Goal: Task Accomplishment & Management: Manage account settings

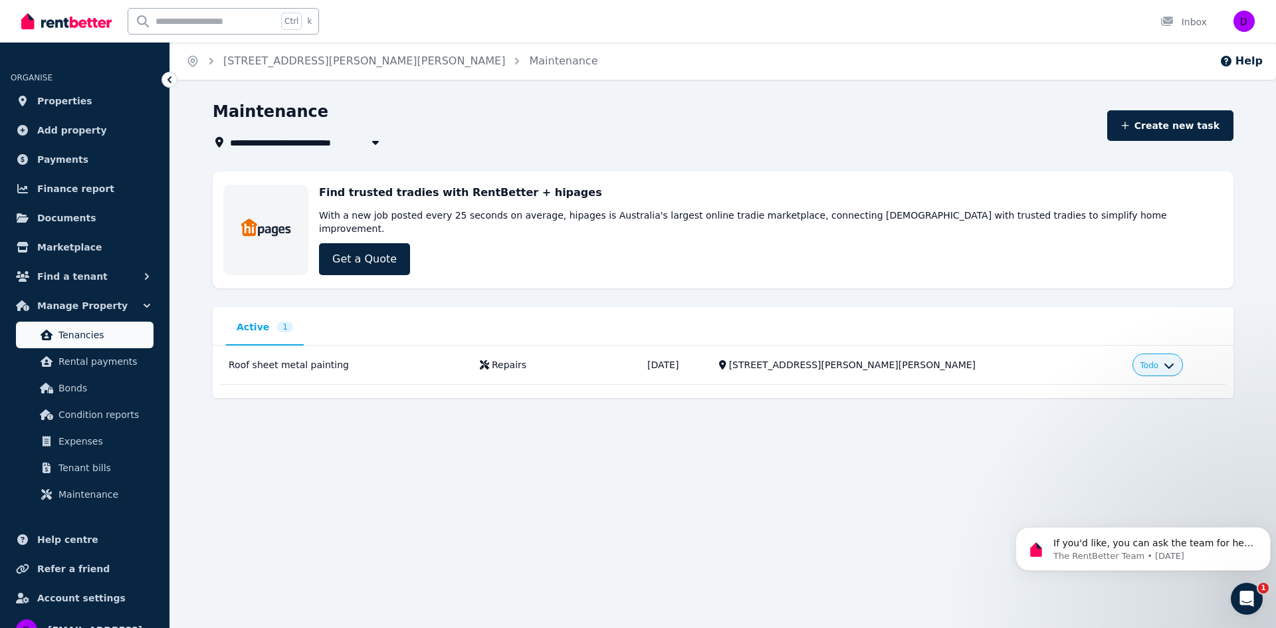
click at [82, 341] on span "Tenancies" at bounding box center [104, 335] width 90 height 16
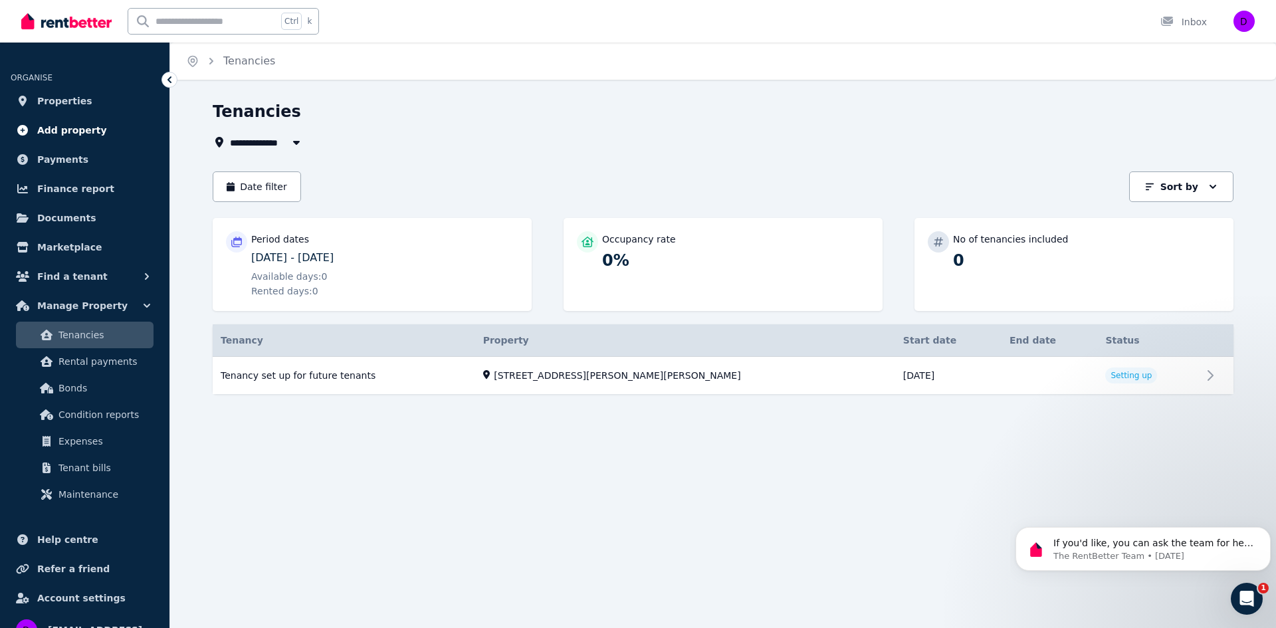
click at [54, 130] on span "Add property" at bounding box center [72, 130] width 70 height 16
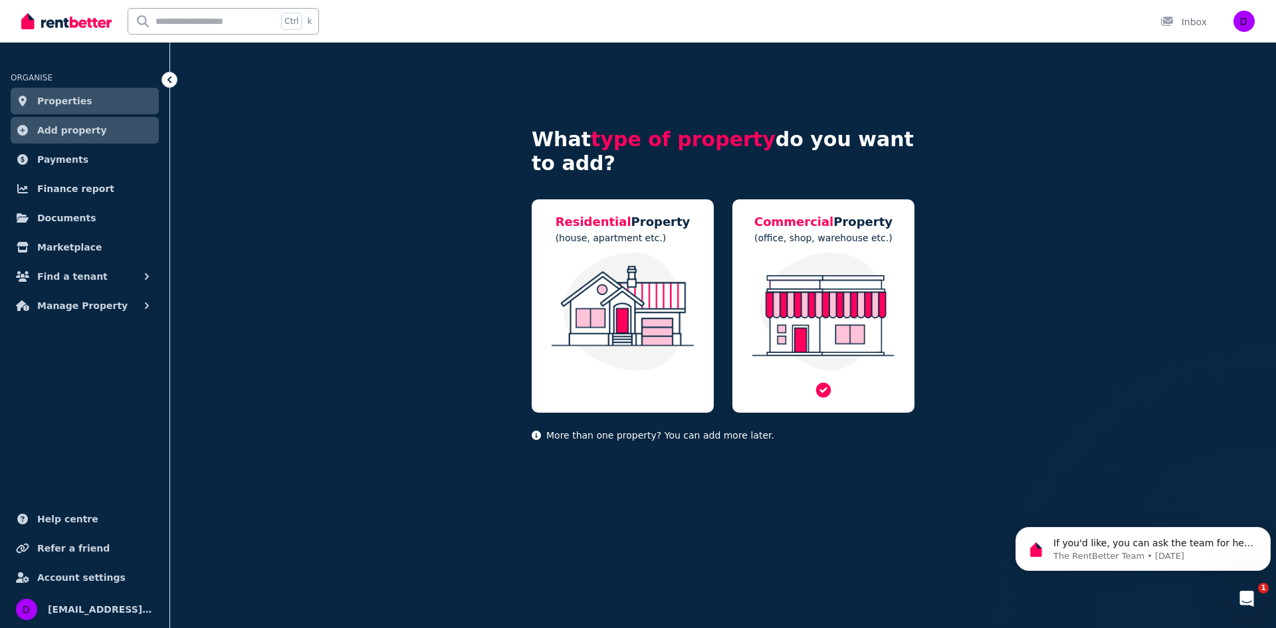
click at [853, 312] on img at bounding box center [824, 312] width 156 height 118
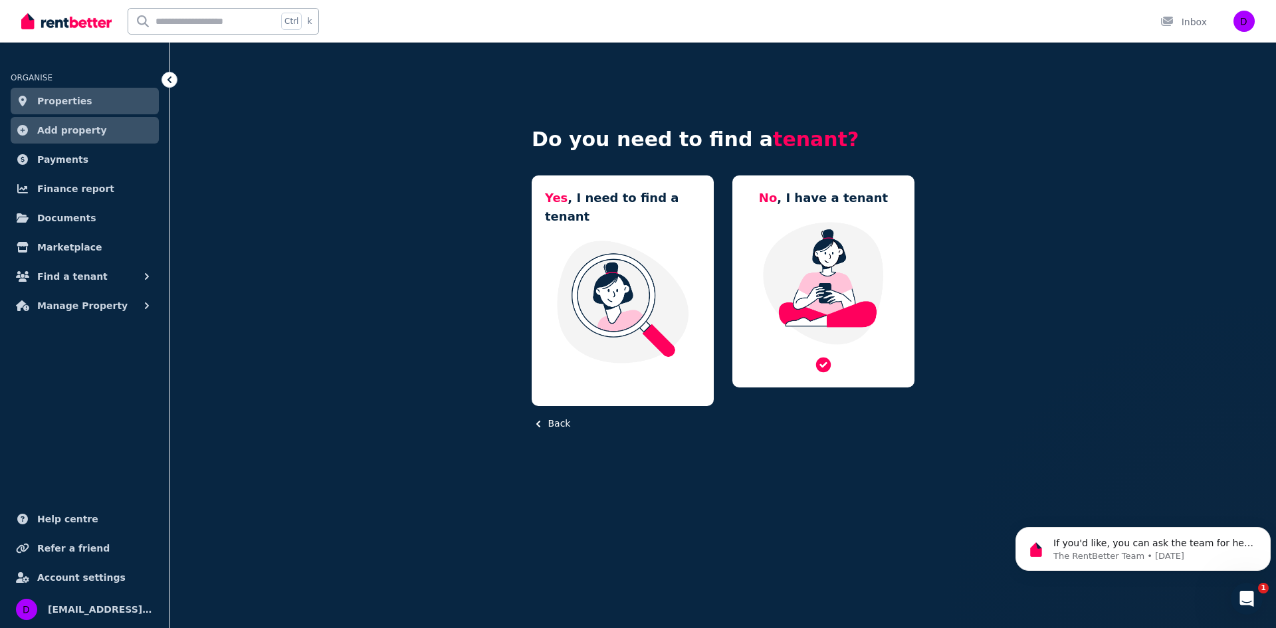
click at [820, 262] on img at bounding box center [824, 283] width 156 height 125
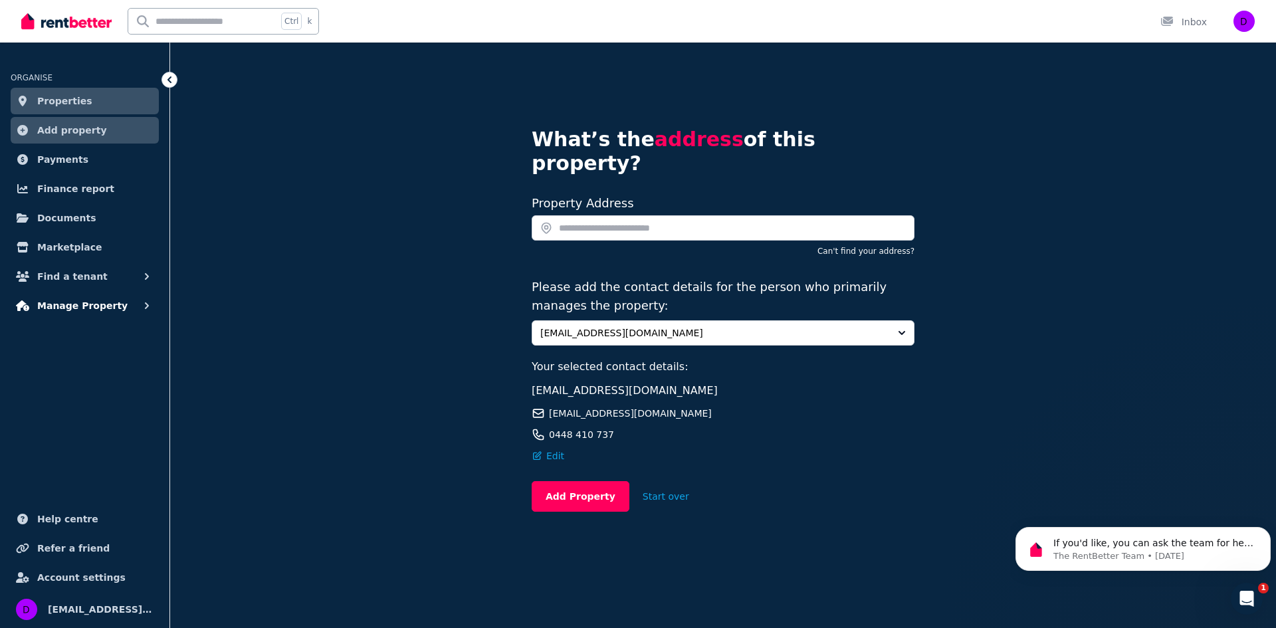
click at [84, 306] on span "Manage Property" at bounding box center [82, 306] width 90 height 16
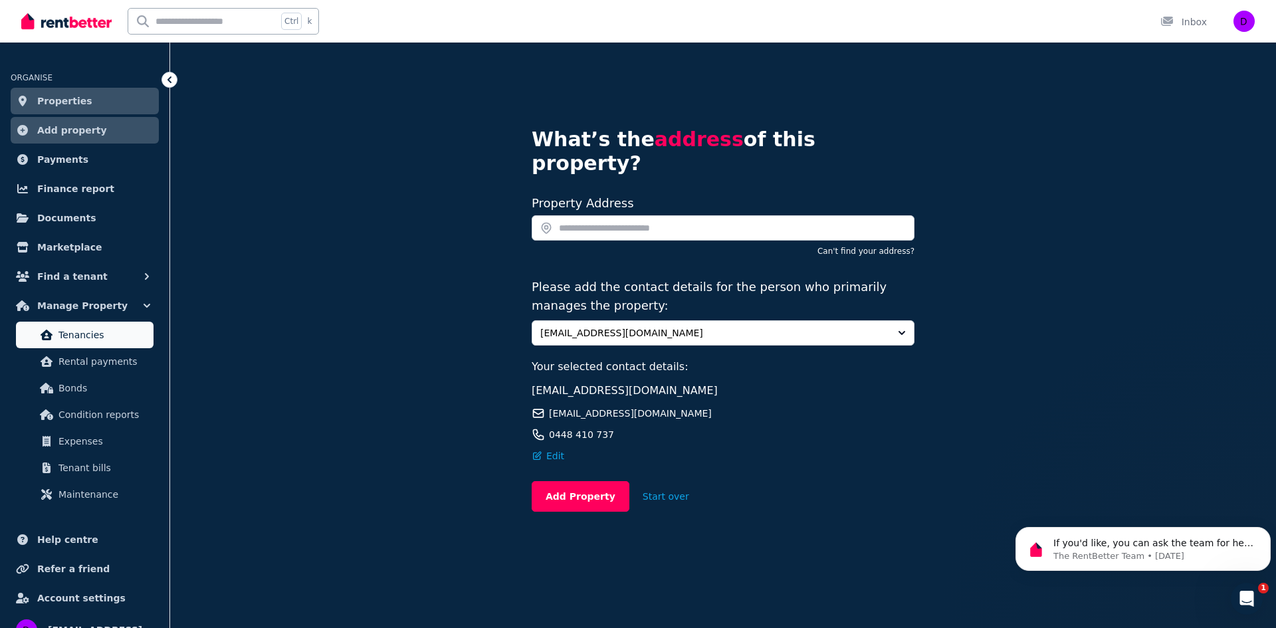
click at [87, 330] on span "Tenancies" at bounding box center [104, 335] width 90 height 16
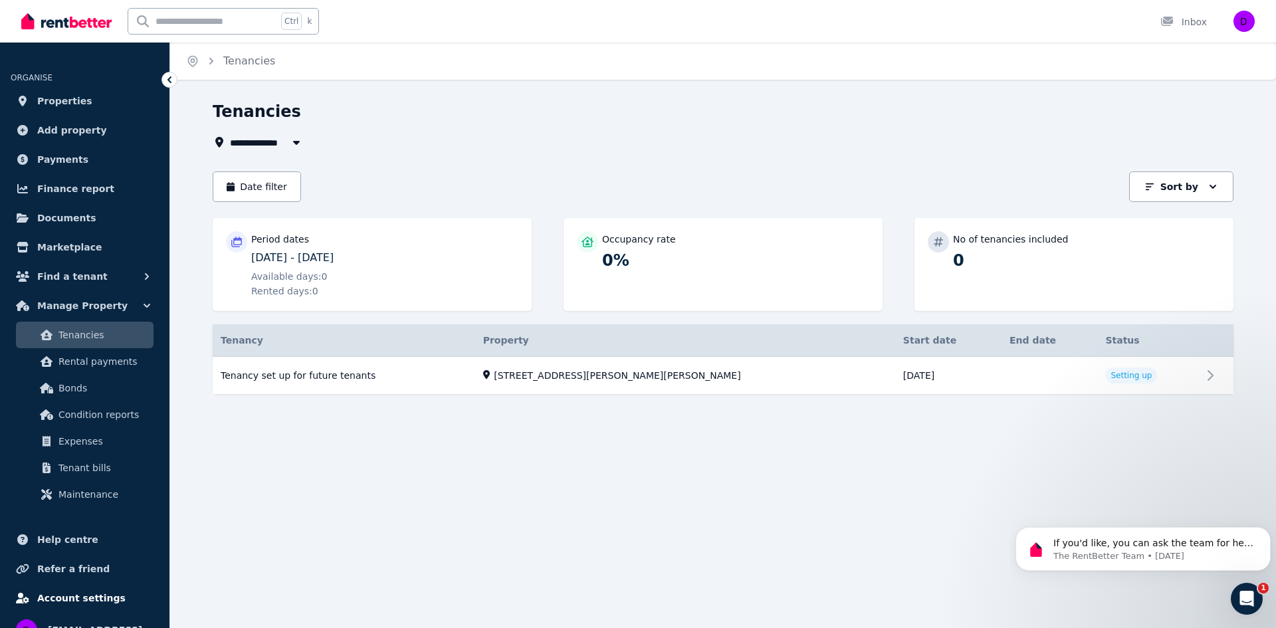
click at [119, 590] on link "Account settings" at bounding box center [85, 598] width 148 height 27
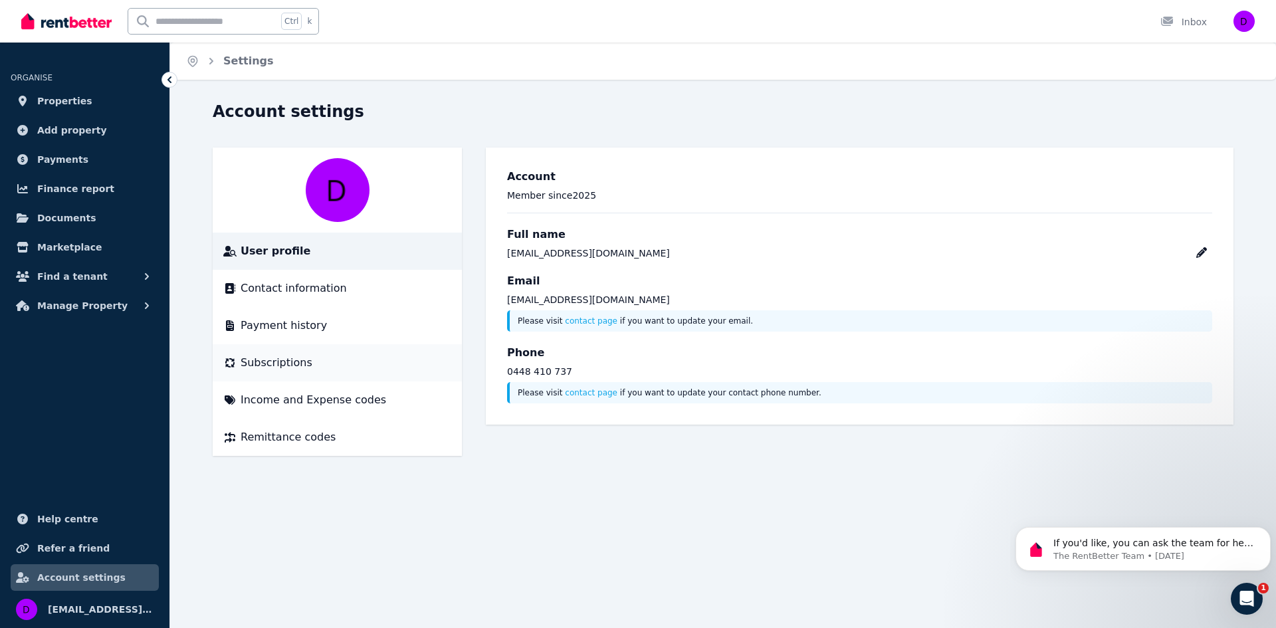
click at [289, 369] on span "Subscriptions" at bounding box center [277, 363] width 72 height 16
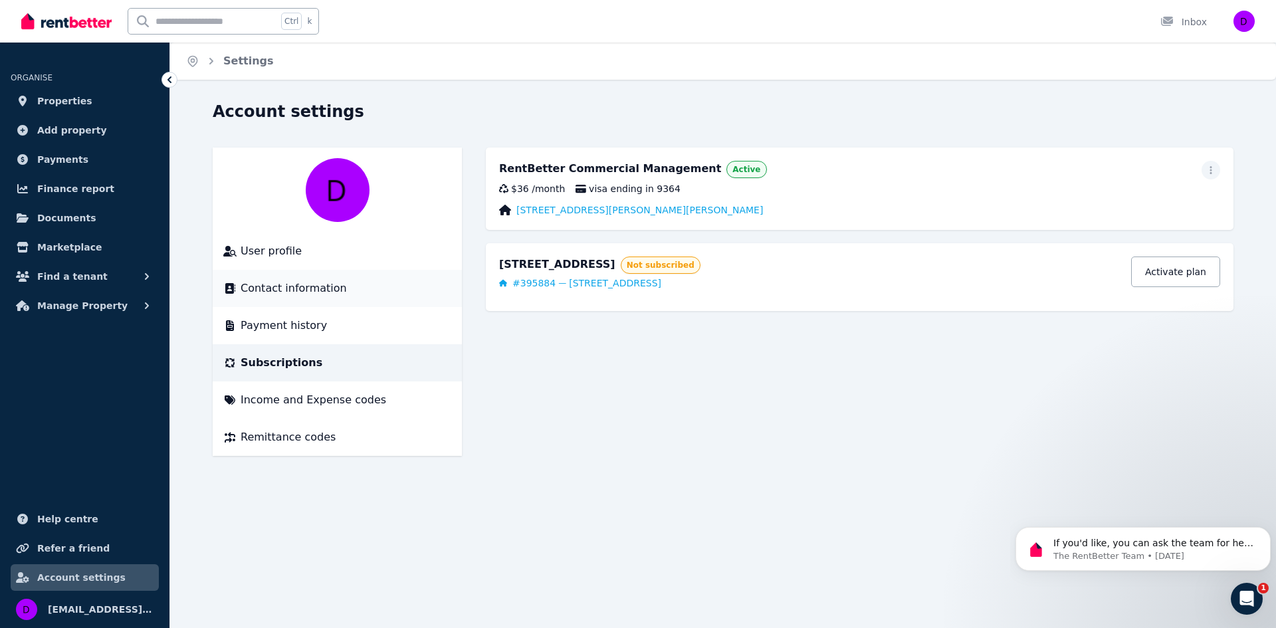
click at [280, 294] on span "Contact information" at bounding box center [294, 289] width 106 height 16
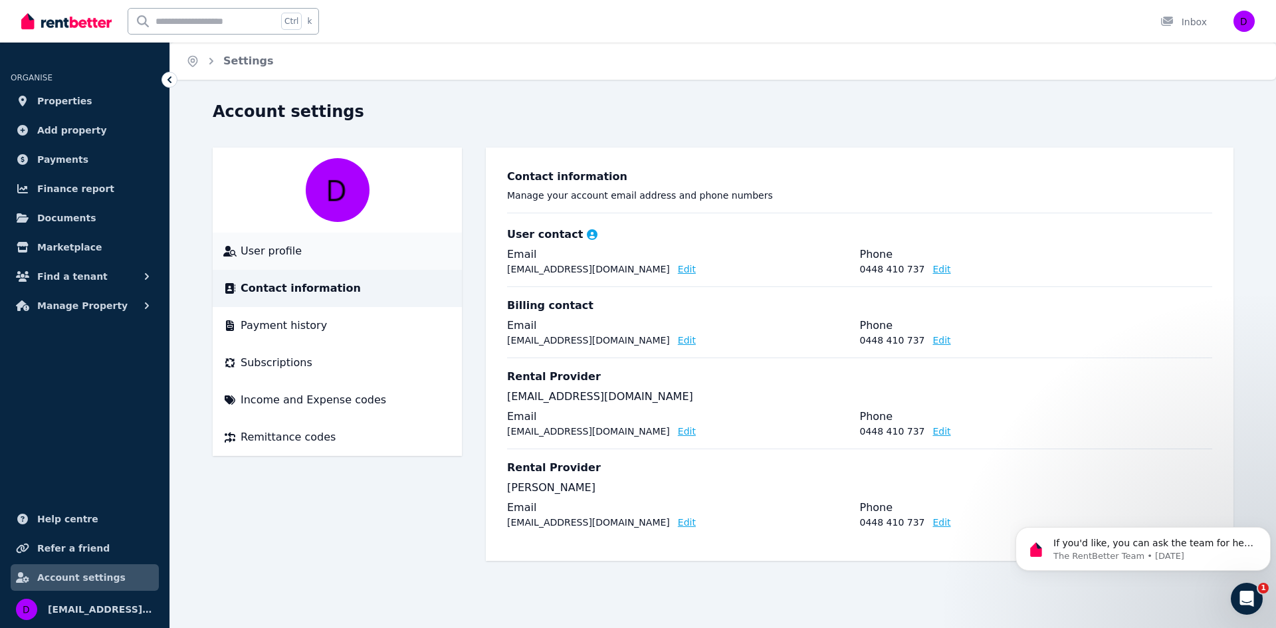
click at [283, 257] on span "User profile" at bounding box center [271, 251] width 61 height 16
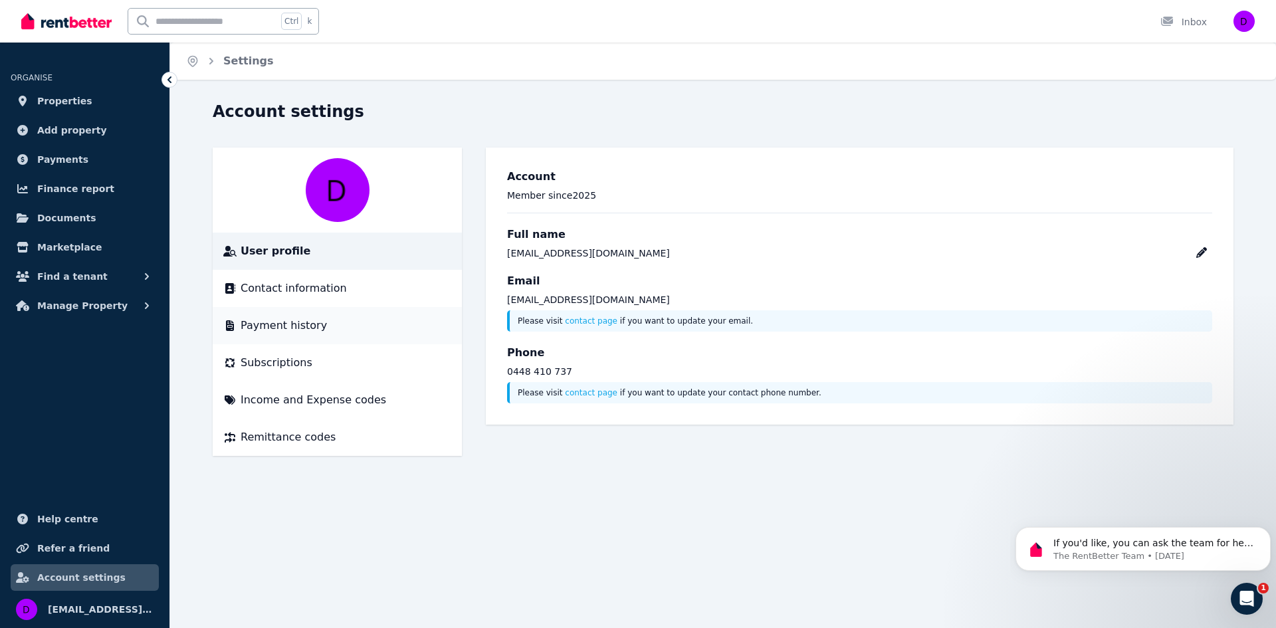
click at [285, 322] on span "Payment history" at bounding box center [284, 326] width 86 height 16
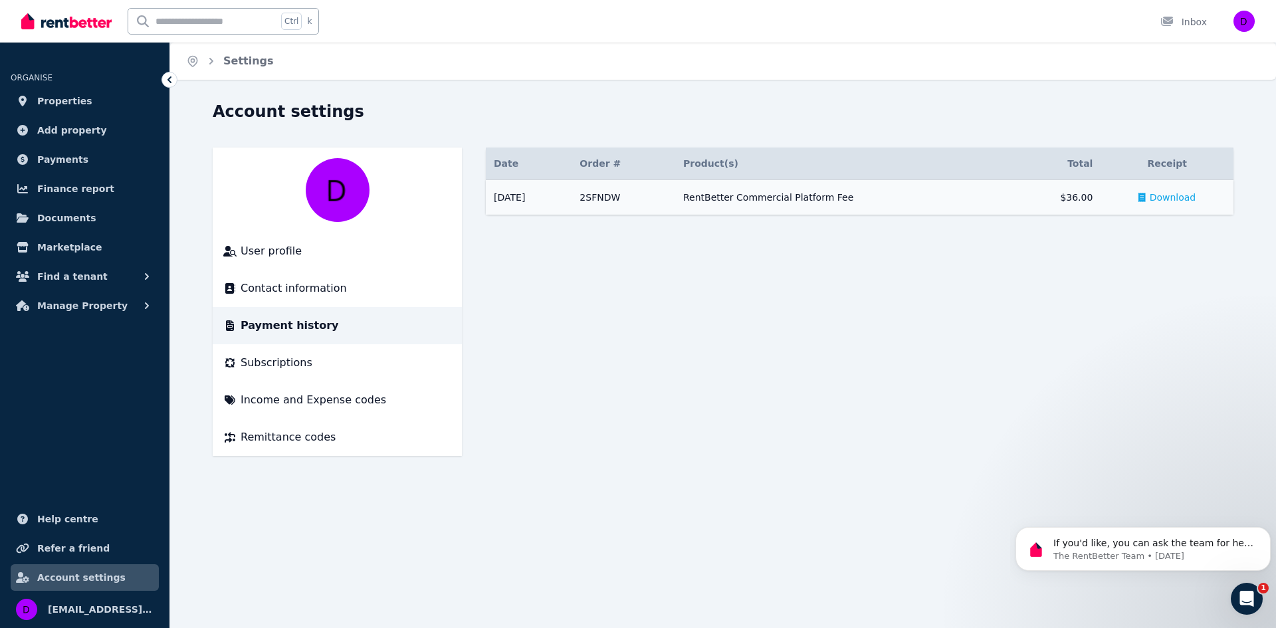
click at [1178, 196] on span "Download" at bounding box center [1173, 197] width 47 height 13
click at [1016, 299] on main "Date Order # Order & Product(s) Product(s) Total Receipt [DATE] # 2SFNDW RentBe…" at bounding box center [860, 302] width 748 height 308
click at [56, 101] on span "Properties" at bounding box center [64, 101] width 55 height 16
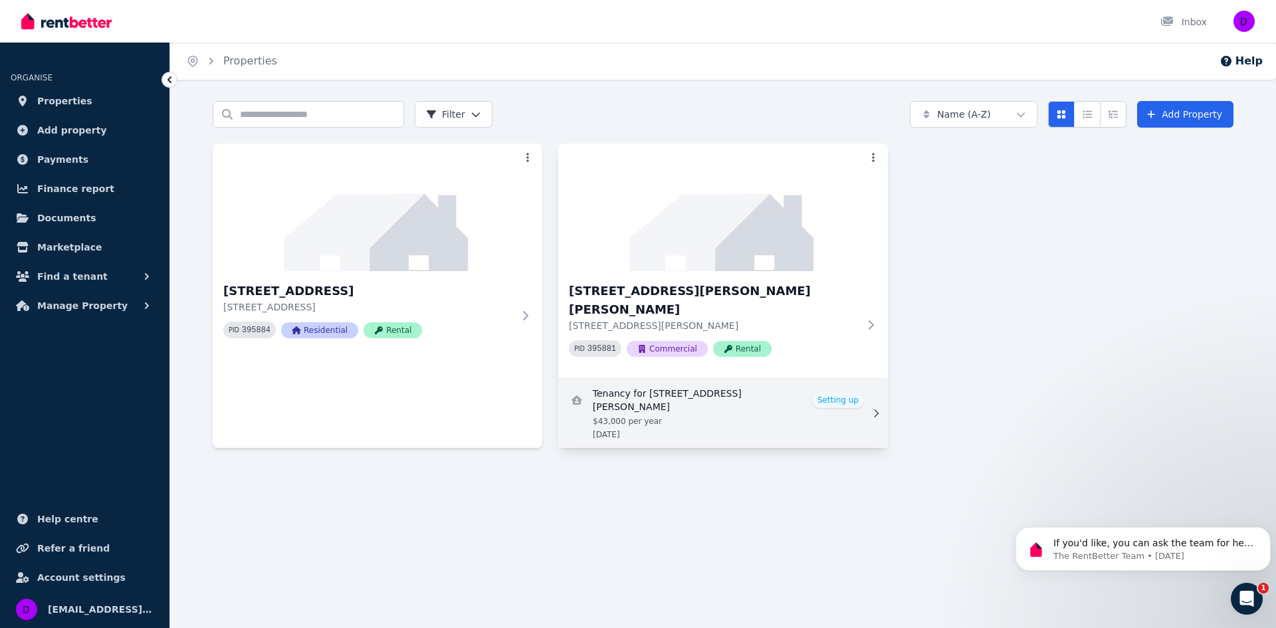
click at [846, 379] on link "View details for Tenancy for 399 Dalrymple Rd, Mount Louisa" at bounding box center [723, 413] width 330 height 69
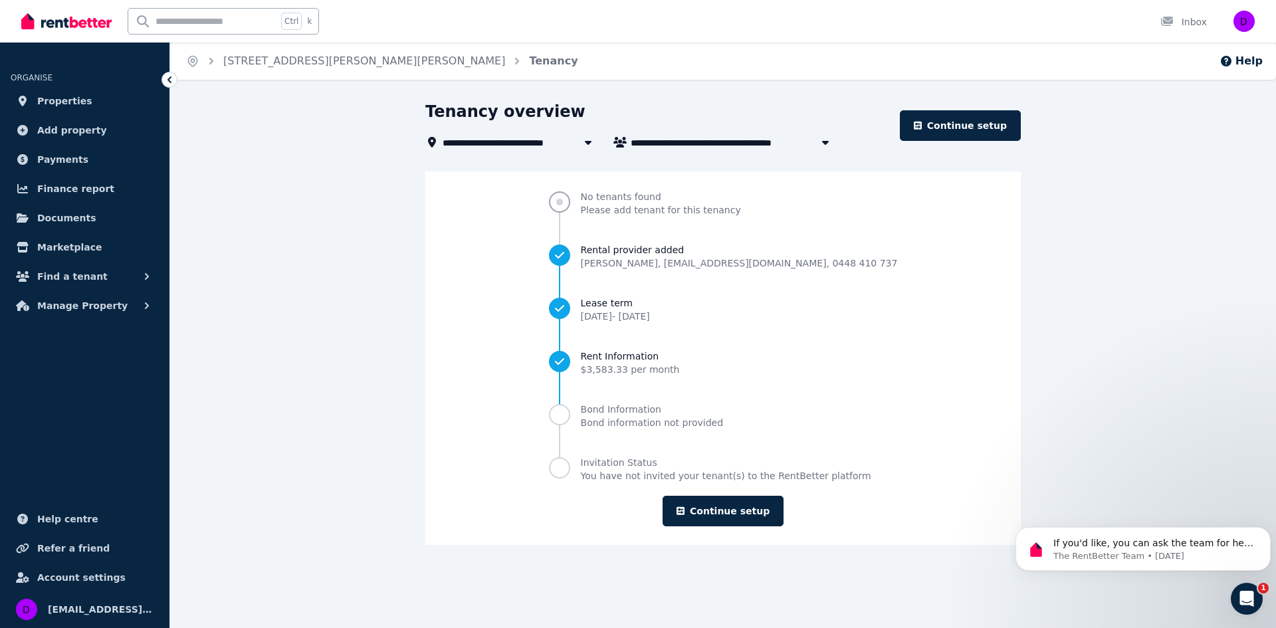
click at [638, 199] on span "No tenants found" at bounding box center [661, 196] width 160 height 13
click at [709, 515] on link "Continue setup" at bounding box center [723, 511] width 121 height 31
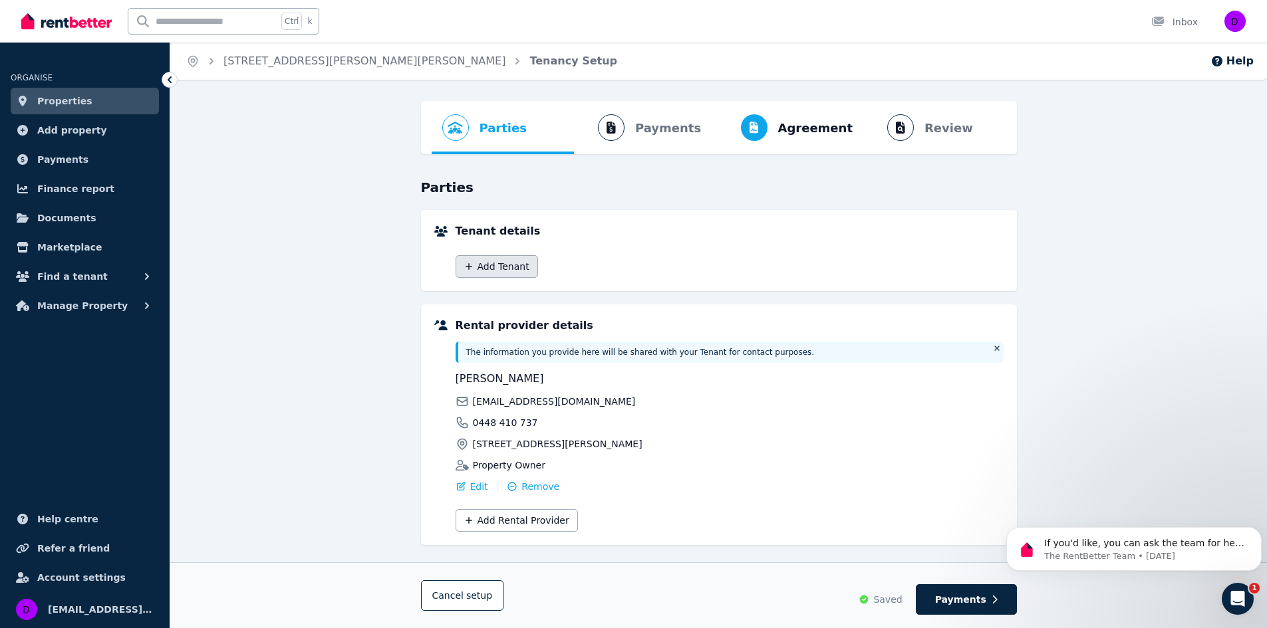
click at [497, 266] on button "Add Tenant" at bounding box center [496, 266] width 82 height 23
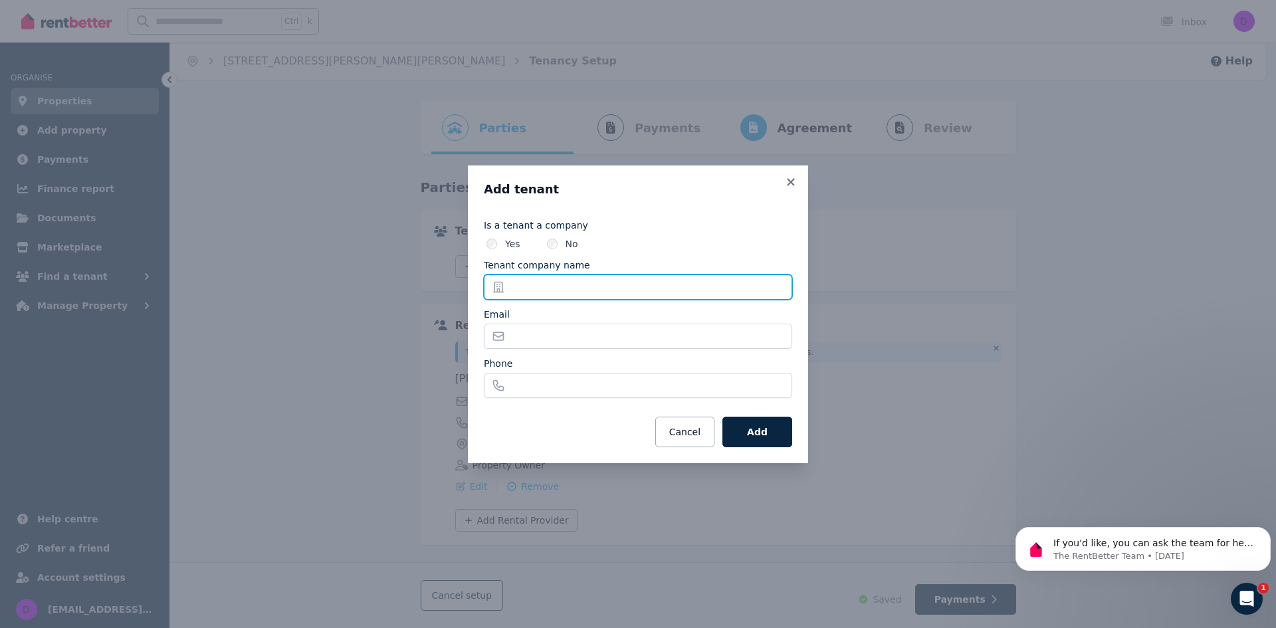
click at [530, 283] on input "Tenant company name" at bounding box center [638, 287] width 308 height 25
paste input "**********"
type input "**********"
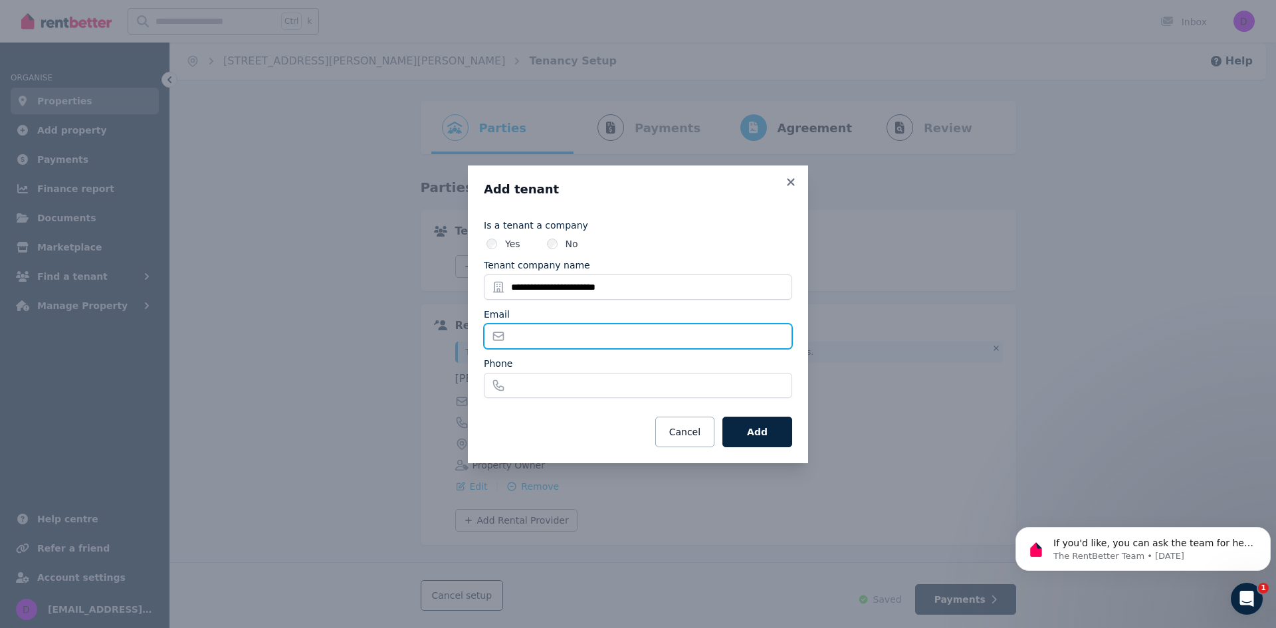
click at [515, 332] on input "Email" at bounding box center [638, 336] width 308 height 25
